Goal: Task Accomplishment & Management: Complete application form

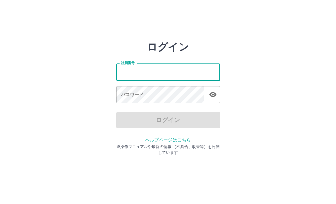
click at [126, 70] on input "社員番号" at bounding box center [168, 71] width 104 height 17
type input "*******"
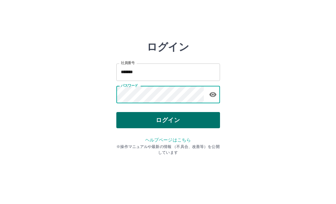
click at [176, 122] on button "ログイン" at bounding box center [168, 120] width 104 height 16
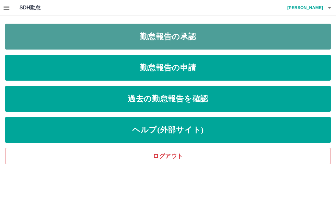
click at [170, 37] on link "勤怠報告の承認" at bounding box center [167, 37] width 325 height 26
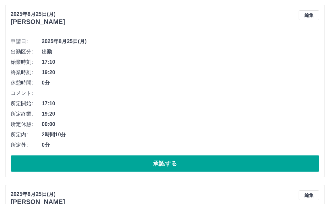
scroll to position [259, 0]
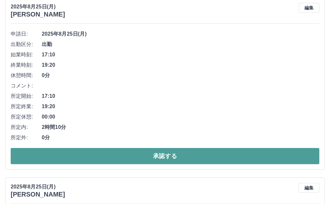
click at [139, 157] on button "承認する" at bounding box center [165, 156] width 309 height 16
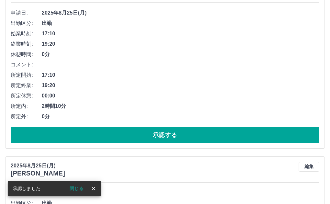
scroll to position [468, 0]
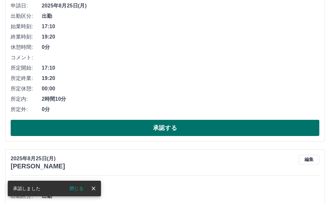
click at [149, 122] on button "承認する" at bounding box center [165, 128] width 309 height 16
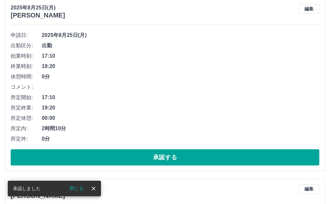
scroll to position [449, 0]
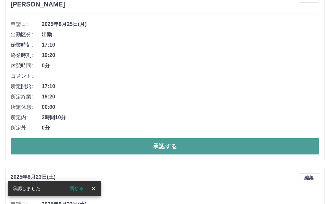
click at [161, 145] on button "承認する" at bounding box center [165, 146] width 309 height 16
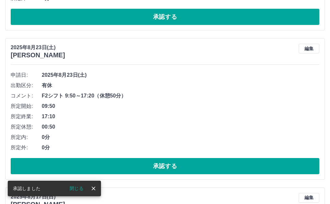
scroll to position [431, 0]
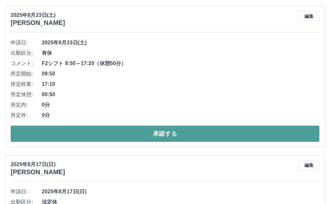
click at [160, 133] on button "承認する" at bounding box center [165, 134] width 309 height 16
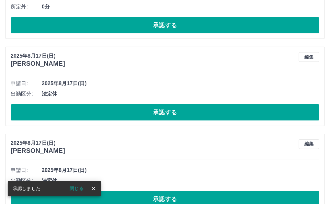
scroll to position [411, 0]
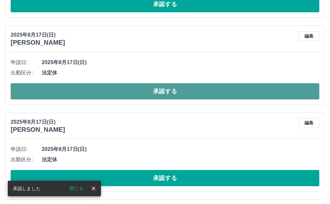
click at [151, 95] on button "承認する" at bounding box center [165, 91] width 309 height 16
click at [152, 93] on button "承認する" at bounding box center [165, 91] width 309 height 16
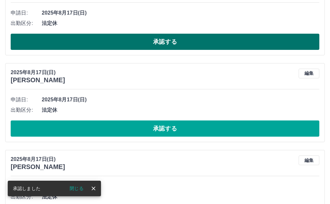
scroll to position [476, 0]
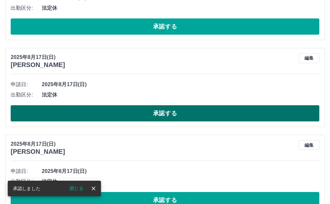
click at [177, 116] on button "承認する" at bounding box center [165, 113] width 309 height 16
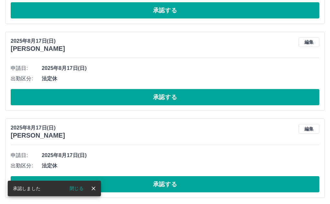
scroll to position [605, 0]
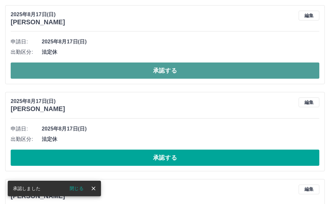
click at [151, 69] on button "承認する" at bounding box center [165, 70] width 309 height 16
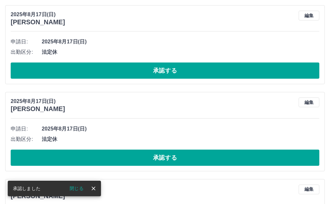
scroll to position [518, 0]
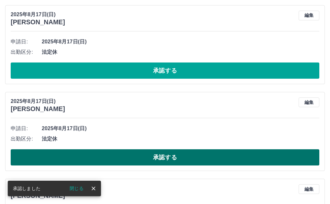
click at [135, 152] on button "承認する" at bounding box center [165, 157] width 309 height 16
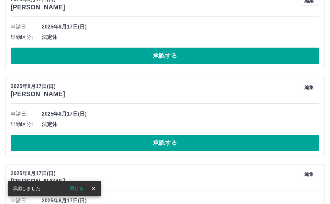
scroll to position [648, 0]
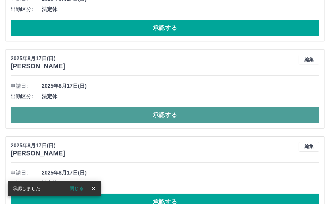
click at [171, 116] on button "承認する" at bounding box center [165, 115] width 309 height 16
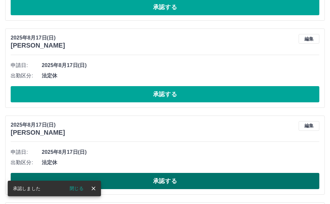
scroll to position [680, 0]
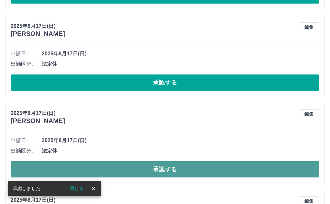
click at [154, 168] on button "承認する" at bounding box center [165, 169] width 309 height 16
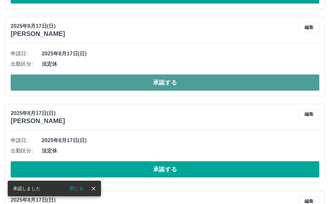
click at [105, 79] on button "承認する" at bounding box center [165, 82] width 309 height 16
click at [107, 79] on button "承認する" at bounding box center [165, 82] width 309 height 16
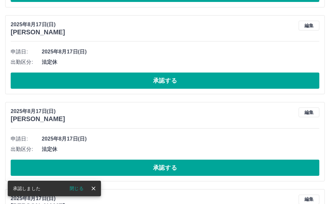
scroll to position [875, 0]
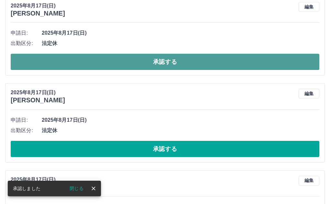
click at [110, 67] on button "承認する" at bounding box center [165, 62] width 309 height 16
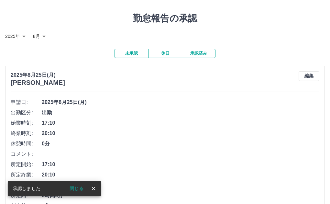
scroll to position [0, 0]
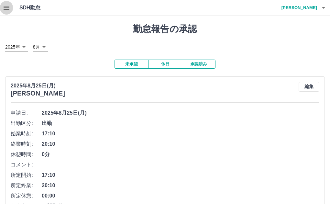
click at [6, 6] on icon "button" at bounding box center [7, 8] width 6 height 4
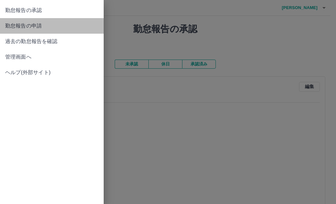
click at [17, 28] on span "勤怠報告の申請" at bounding box center [51, 26] width 93 height 8
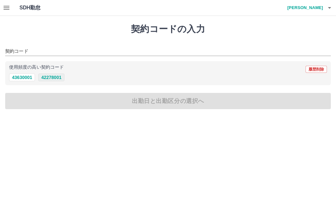
click at [54, 78] on button "42278001" at bounding box center [51, 77] width 26 height 8
type input "********"
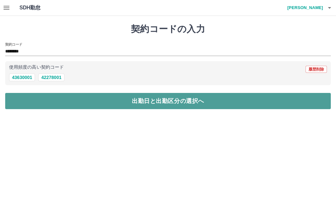
click at [69, 102] on button "出勤日と出勤区分の選択へ" at bounding box center [167, 101] width 325 height 16
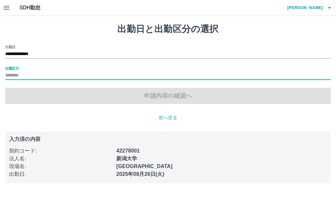
click at [23, 74] on input "出勤区分" at bounding box center [167, 76] width 325 height 8
click at [19, 75] on input "出勤区分" at bounding box center [167, 76] width 325 height 8
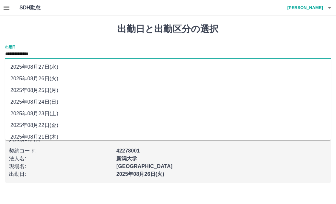
click at [62, 54] on input "**********" at bounding box center [167, 54] width 325 height 8
click at [50, 53] on input "**********" at bounding box center [167, 54] width 325 height 8
click at [33, 56] on input "**********" at bounding box center [167, 54] width 325 height 8
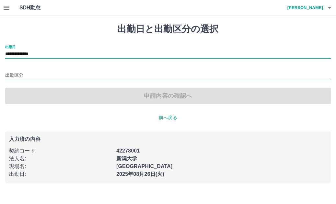
click at [26, 75] on input "出勤区分" at bounding box center [167, 76] width 325 height 8
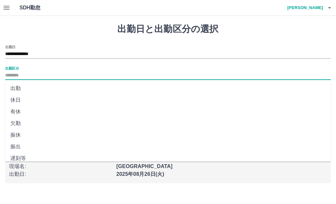
click at [16, 88] on li "出勤" at bounding box center [167, 89] width 325 height 12
type input "**"
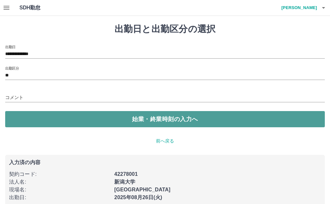
click at [55, 118] on button "始業・終業時刻の入力へ" at bounding box center [165, 119] width 320 height 16
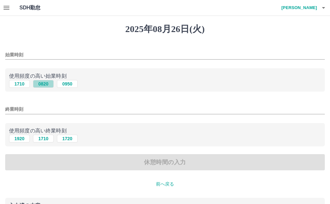
click at [44, 83] on button "0820" at bounding box center [43, 84] width 21 height 8
type input "****"
click at [46, 139] on button "1710" at bounding box center [43, 139] width 21 height 8
type input "****"
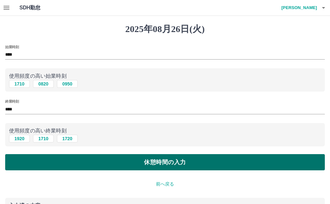
click at [76, 169] on button "休憩時間の入力" at bounding box center [165, 162] width 320 height 16
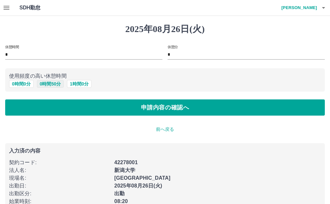
click at [50, 83] on button "0 時間 50 分" at bounding box center [50, 84] width 27 height 8
type input "**"
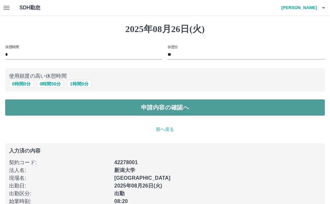
click at [78, 104] on button "申請内容の確認へ" at bounding box center [165, 107] width 320 height 16
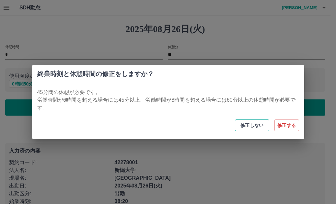
click at [252, 123] on button "修正しない" at bounding box center [252, 125] width 34 height 12
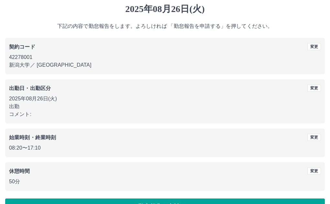
scroll to position [39, 0]
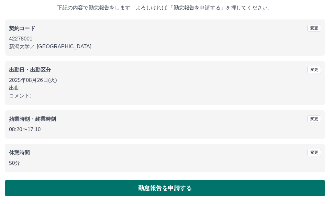
click at [187, 187] on button "勤怠報告を申請する" at bounding box center [165, 188] width 320 height 16
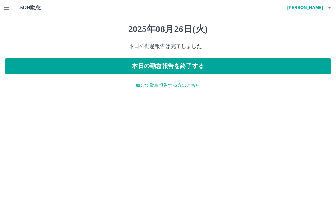
click at [7, 7] on icon "button" at bounding box center [7, 8] width 8 height 8
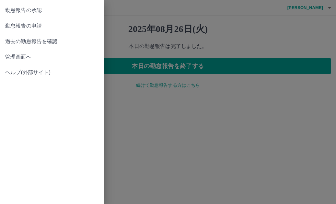
click at [18, 8] on span "勤怠報告の承認" at bounding box center [51, 10] width 93 height 8
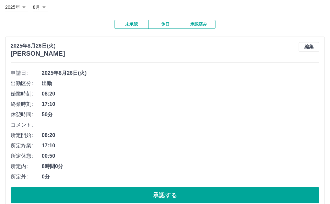
scroll to position [97, 0]
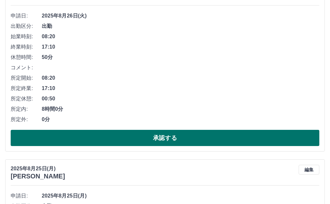
click at [111, 143] on button "承認する" at bounding box center [165, 138] width 309 height 16
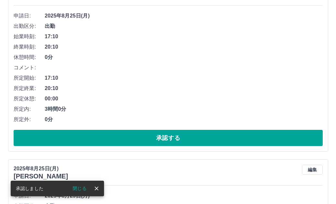
scroll to position [0, 0]
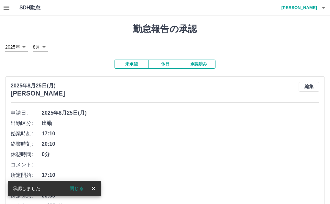
click at [305, 6] on h4 "[PERSON_NAME]" at bounding box center [297, 8] width 39 height 16
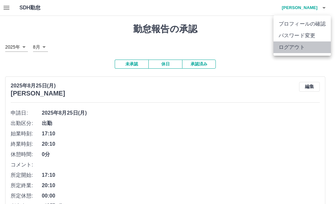
click at [298, 46] on li "ログアウト" at bounding box center [301, 47] width 57 height 12
